Goal: Information Seeking & Learning: Learn about a topic

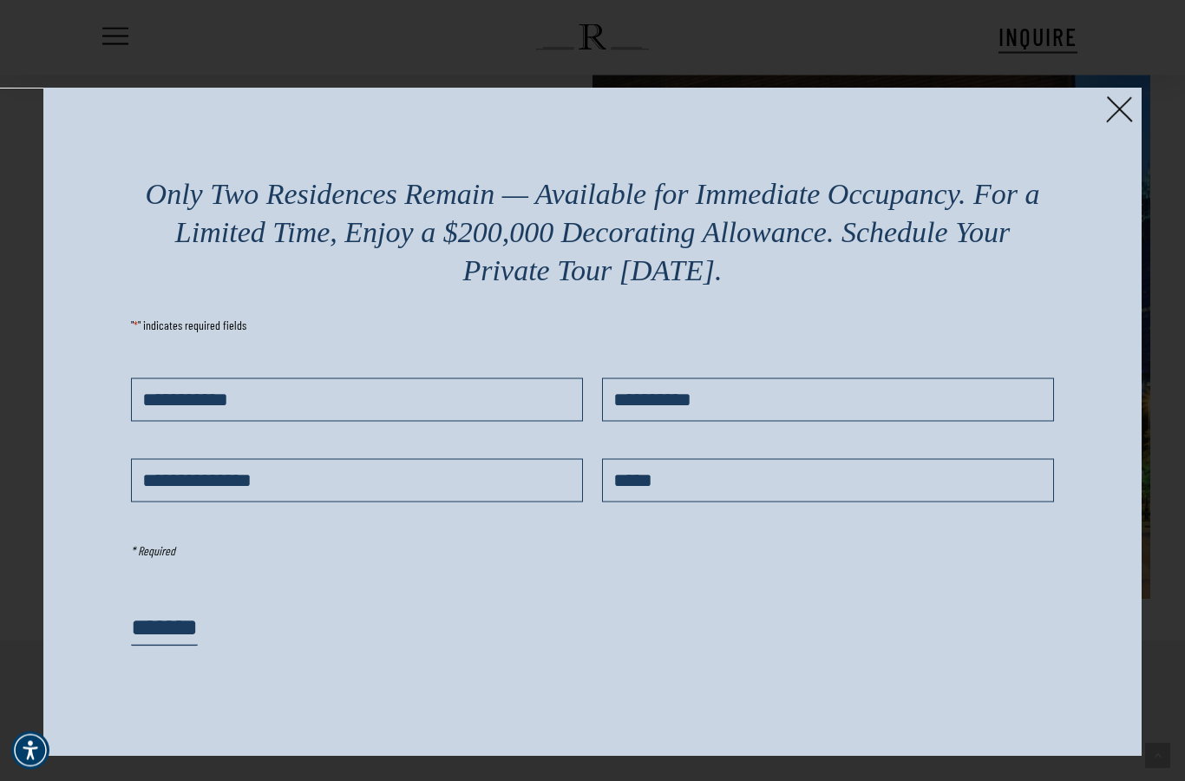
scroll to position [3300, 0]
click at [1124, 117] on img at bounding box center [1119, 109] width 27 height 27
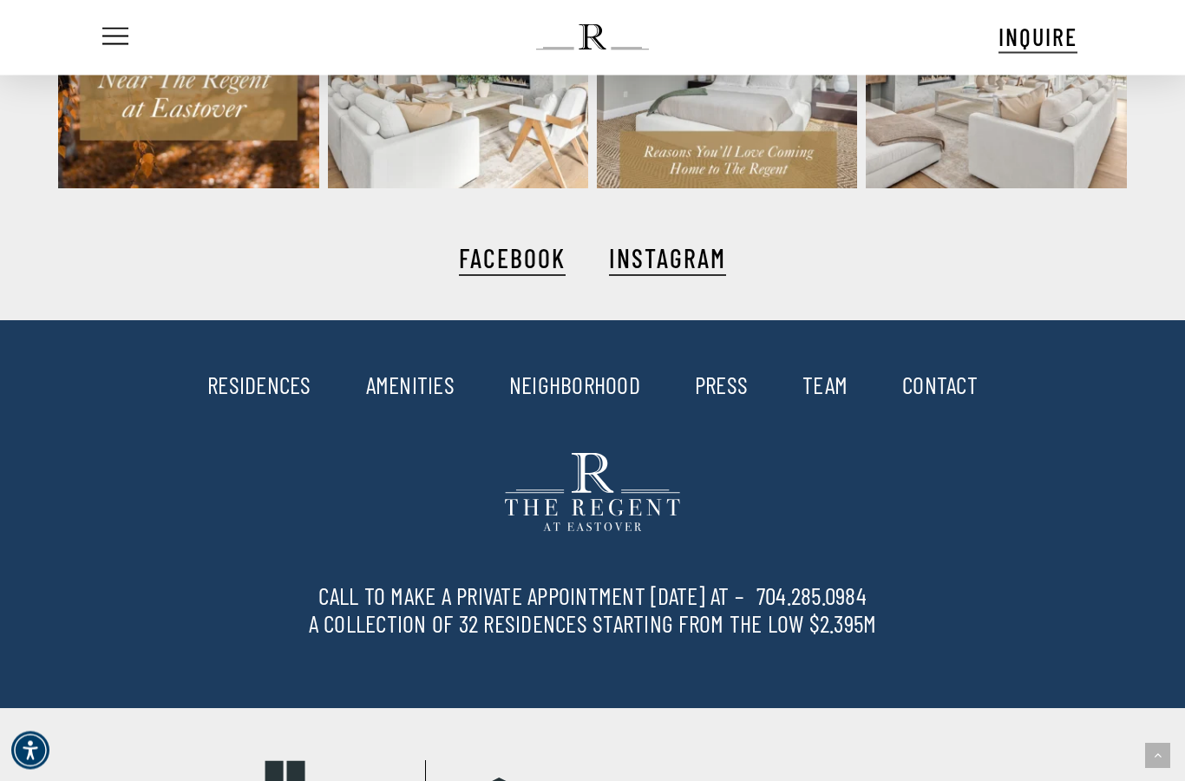
scroll to position [4166, 0]
click at [255, 399] on link "RESIDENCES" at bounding box center [259, 384] width 104 height 29
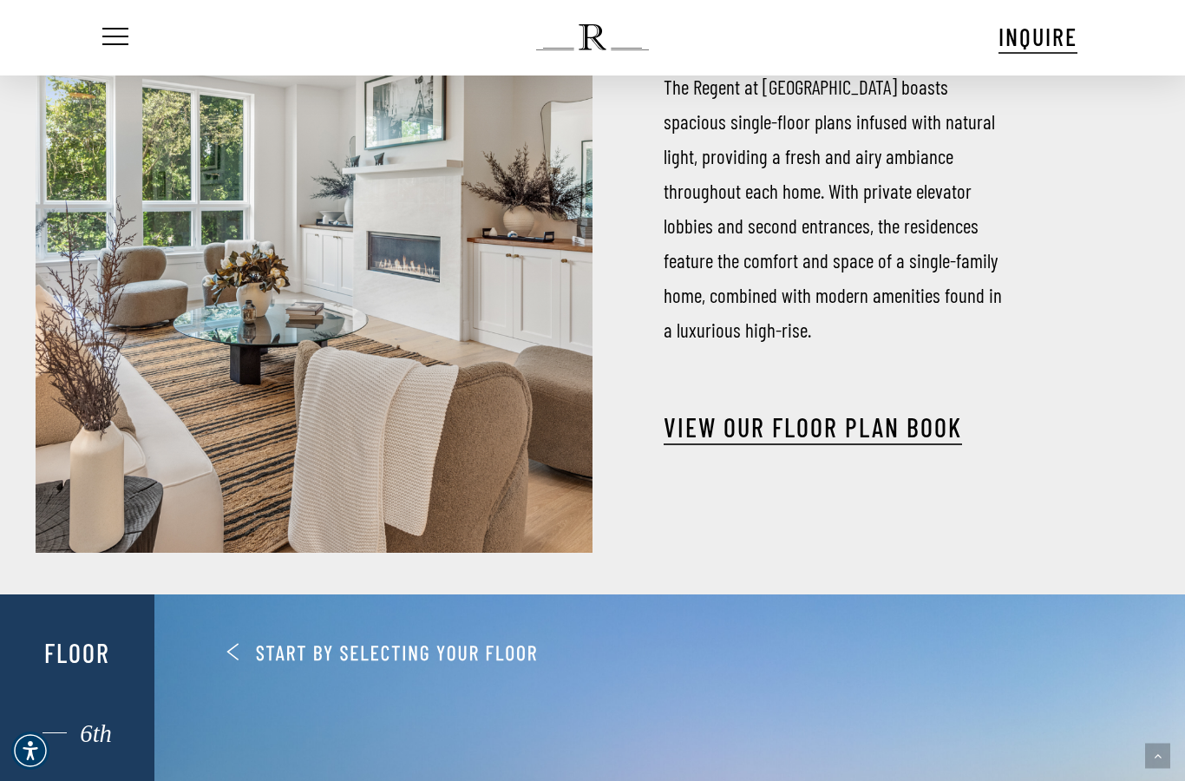
scroll to position [566, 0]
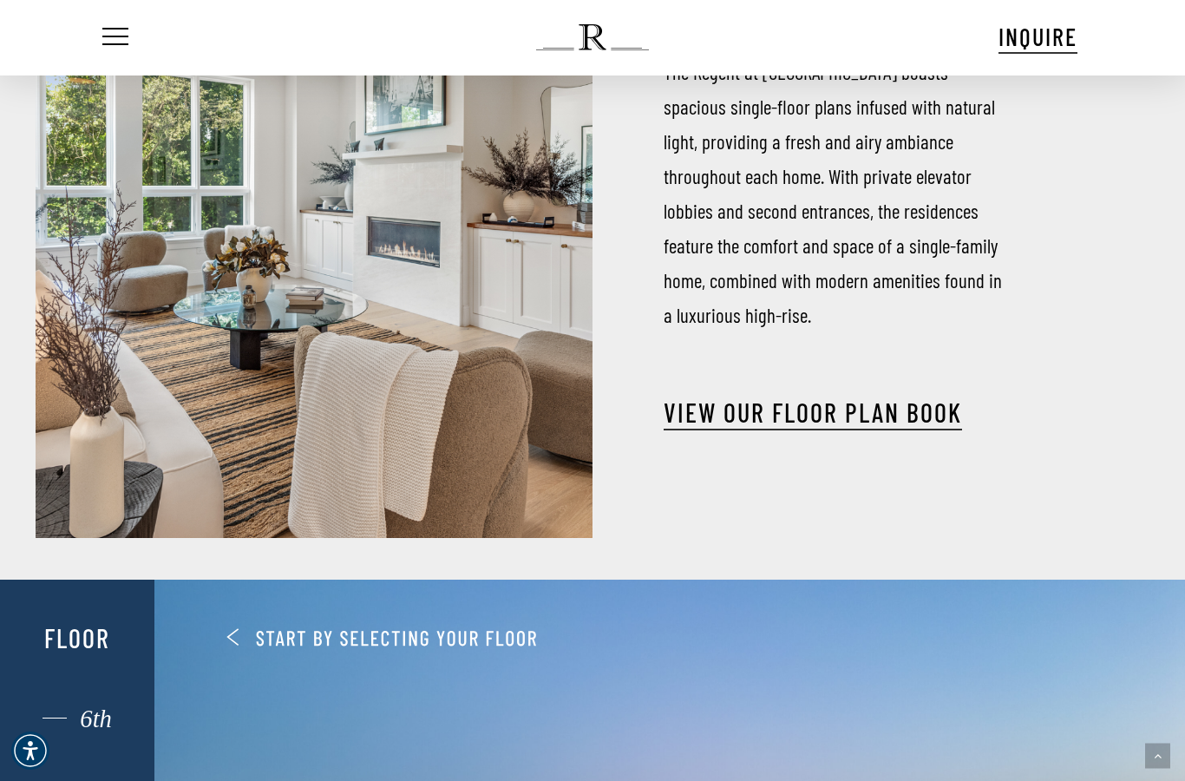
click at [813, 400] on link "View our Floor Plan Book" at bounding box center [813, 411] width 298 height 31
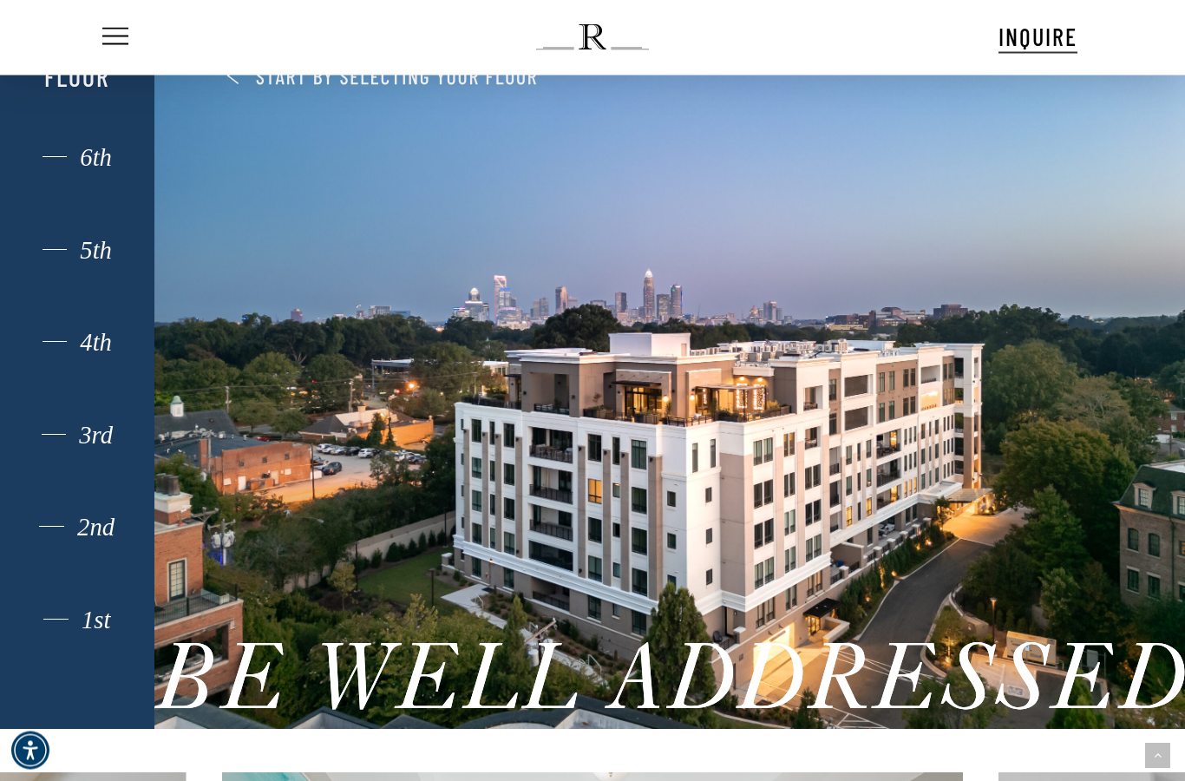
scroll to position [1128, 0]
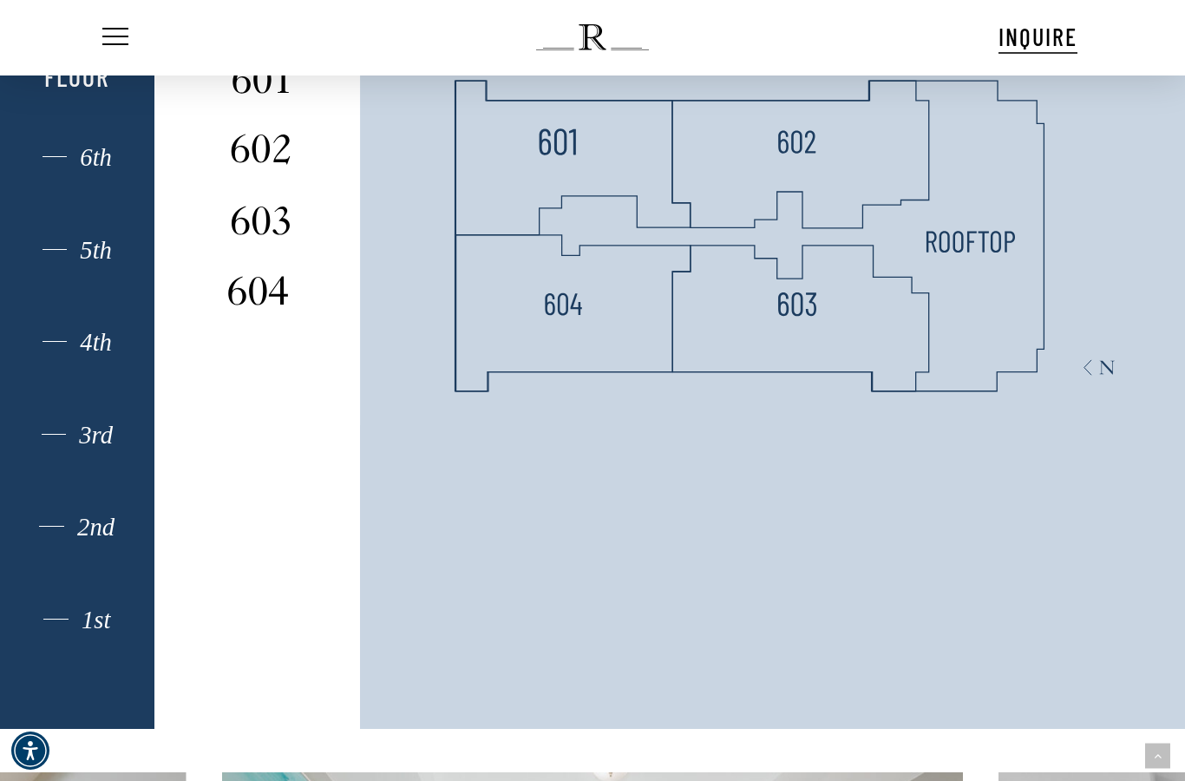
click at [574, 161] on img at bounding box center [557, 142] width 38 height 38
click at [267, 98] on img at bounding box center [261, 79] width 96 height 38
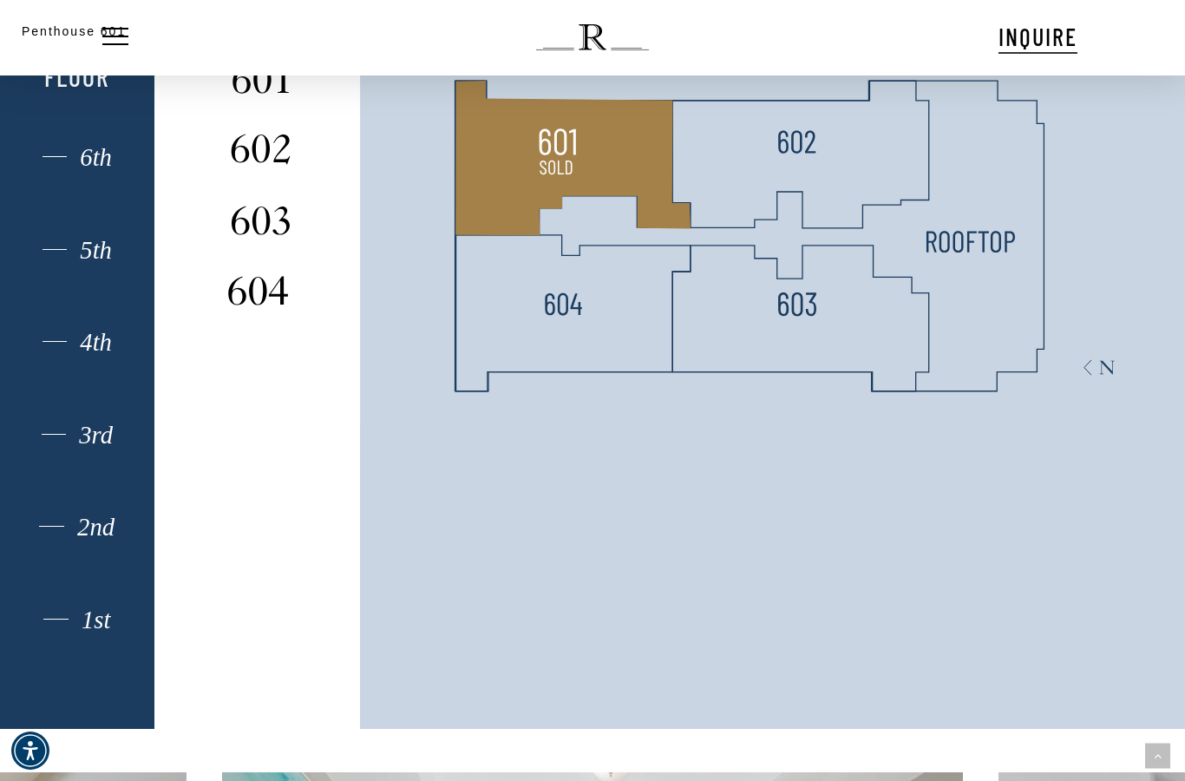
click at [266, 215] on div "Penthouse 601" at bounding box center [592, 390] width 1185 height 781
click at [251, 219] on div "Penthouse 601" at bounding box center [592, 390] width 1185 height 781
click at [240, 143] on div "Penthouse 601" at bounding box center [592, 390] width 1185 height 781
click at [259, 286] on div "Penthouse 601" at bounding box center [592, 390] width 1185 height 781
click at [255, 209] on div "Penthouse 601" at bounding box center [592, 390] width 1185 height 781
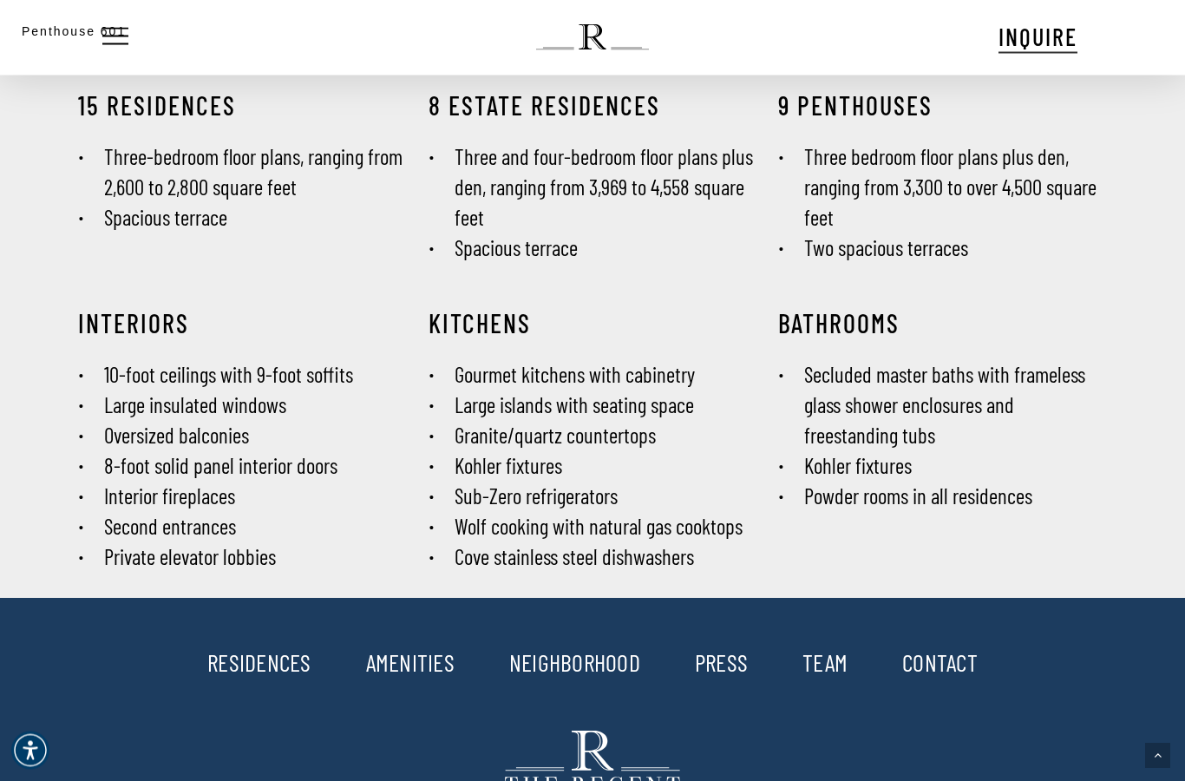
scroll to position [2506, 0]
